Goal: Task Accomplishment & Management: Manage account settings

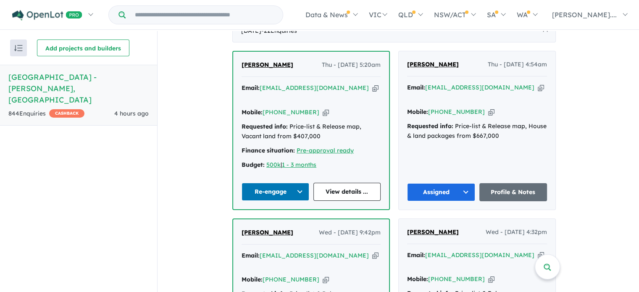
scroll to position [378, 0]
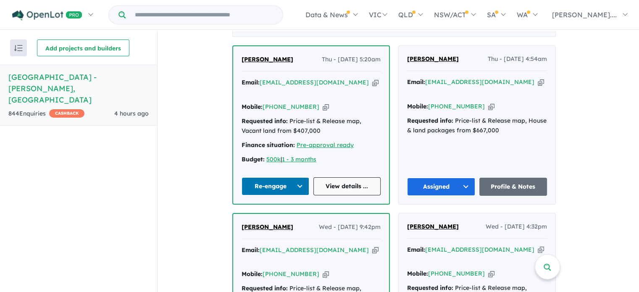
click at [343, 177] on link "View details ..." at bounding box center [347, 186] width 68 height 18
click at [304, 177] on button "Re-engage" at bounding box center [275, 186] width 68 height 18
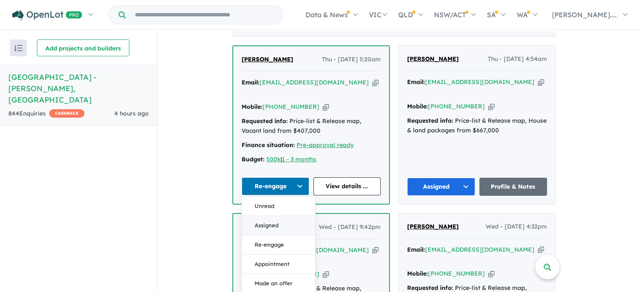
click at [281, 216] on button "Assigned" at bounding box center [278, 225] width 73 height 19
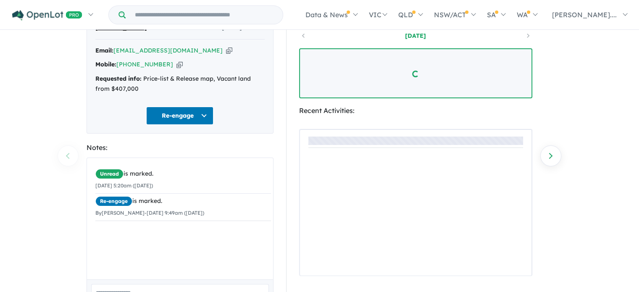
scroll to position [84, 0]
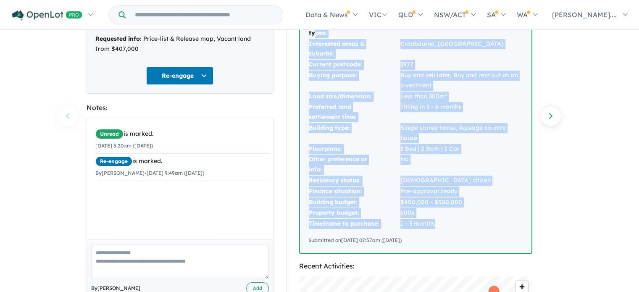
drag, startPoint x: 427, startPoint y: 219, endPoint x: 315, endPoint y: 33, distance: 217.1
click at [315, 33] on tbody "Interested product types: Vacant land Interested areas & suburbs: Cranbourne, C…" at bounding box center [415, 124] width 215 height 212
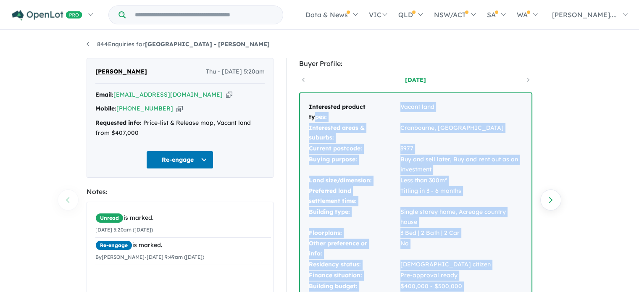
scroll to position [42, 0]
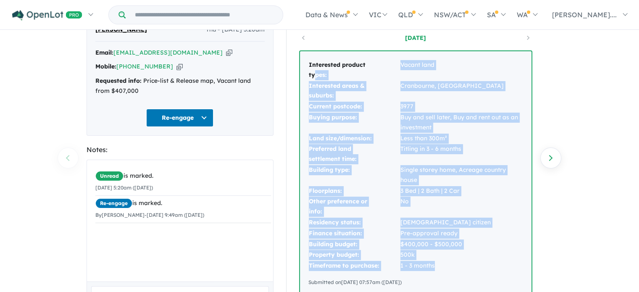
click at [462, 260] on td "1 - 3 months" at bounding box center [461, 265] width 123 height 11
drag, startPoint x: 436, startPoint y: 267, endPoint x: 297, endPoint y: 54, distance: 254.3
click at [299, 55] on div "Interested product types: Vacant land Interested areas & suburbs: Cranbourne, C…" at bounding box center [415, 172] width 233 height 245
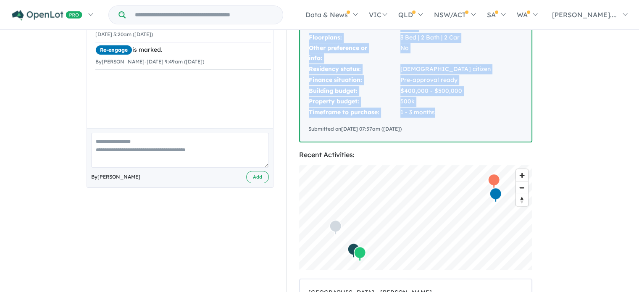
scroll to position [210, 0]
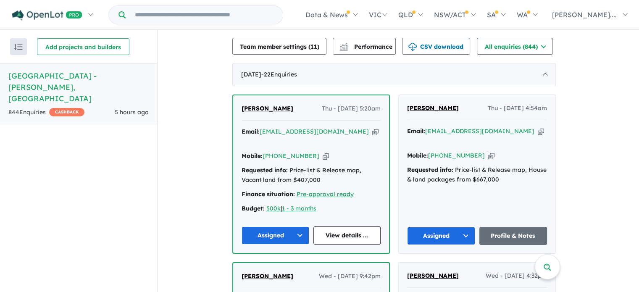
scroll to position [313, 0]
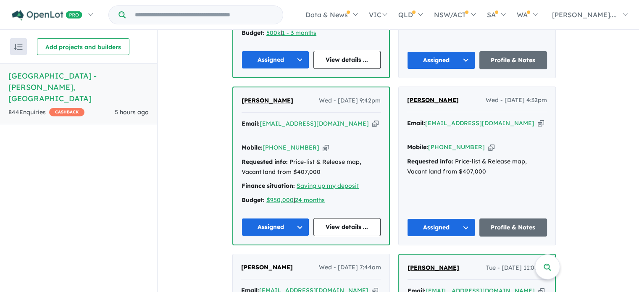
scroll to position [504, 0]
